Goal: Task Accomplishment & Management: Complete application form

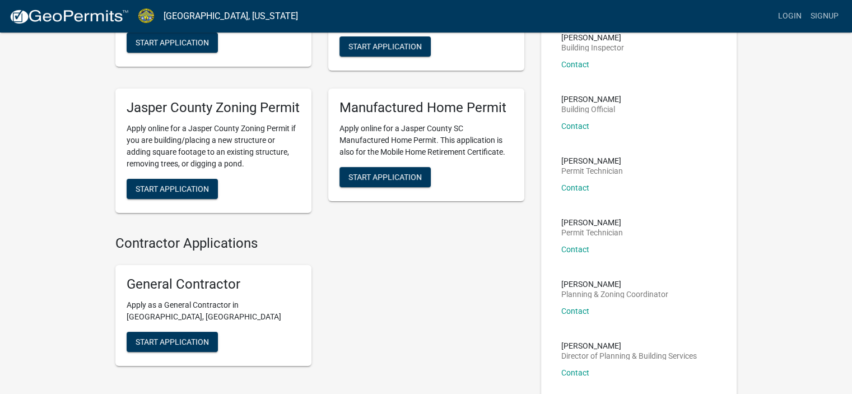
scroll to position [140, 0]
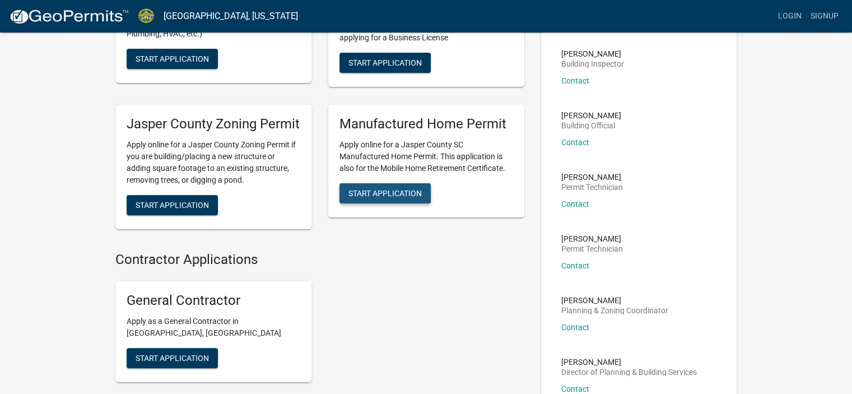
click at [410, 198] on span "Start Application" at bounding box center [384, 193] width 73 height 9
